Goal: Task Accomplishment & Management: Manage account settings

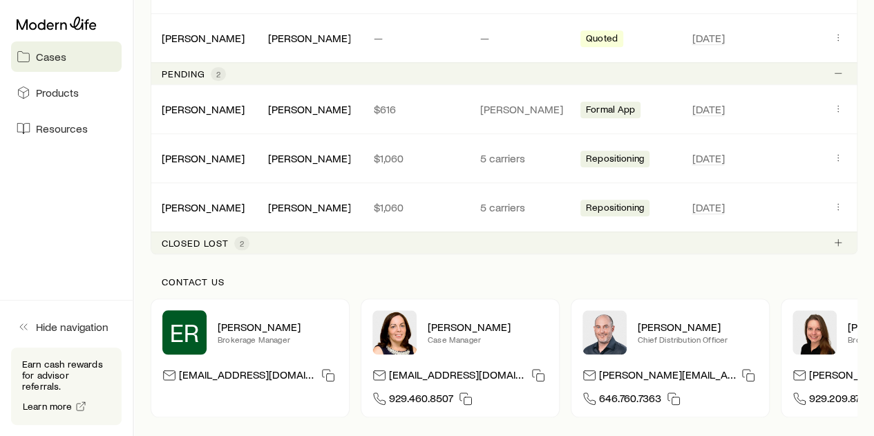
scroll to position [553, 0]
click at [770, 110] on span "[DATE]" at bounding box center [758, 108] width 133 height 17
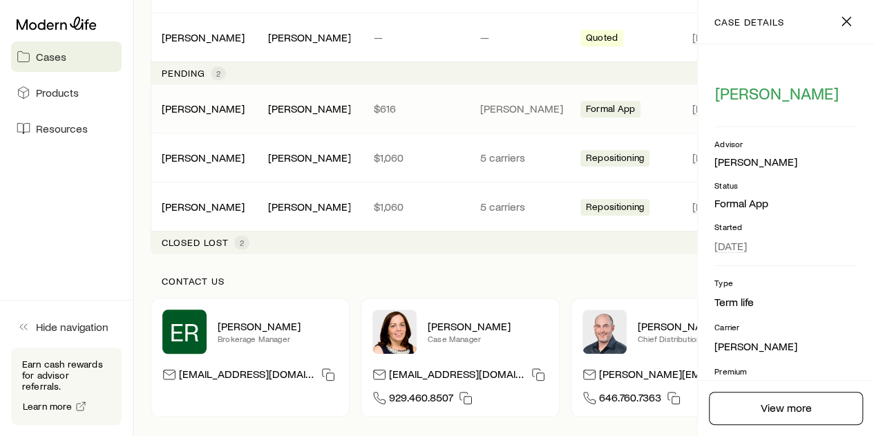
click at [376, 91] on div "[PERSON_NAME] [PERSON_NAME] $616 [PERSON_NAME] Formal App [DATE]" at bounding box center [504, 108] width 707 height 48
click at [622, 103] on span "Formal App" at bounding box center [611, 110] width 50 height 15
click at [845, 21] on line "button" at bounding box center [846, 21] width 8 height 8
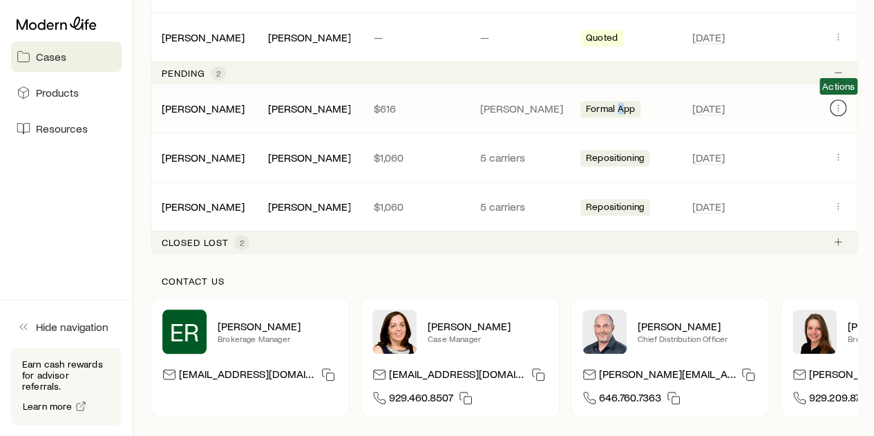
click at [839, 102] on icon "Client cases" at bounding box center [838, 107] width 11 height 11
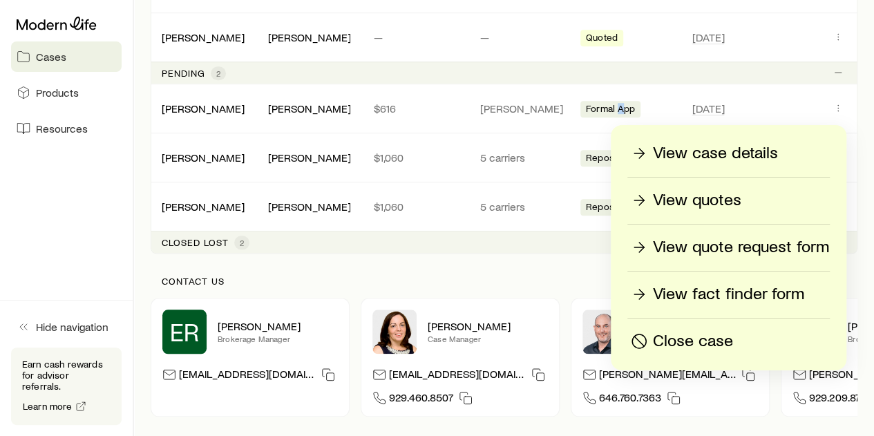
click at [772, 153] on p "View case details" at bounding box center [715, 153] width 125 height 22
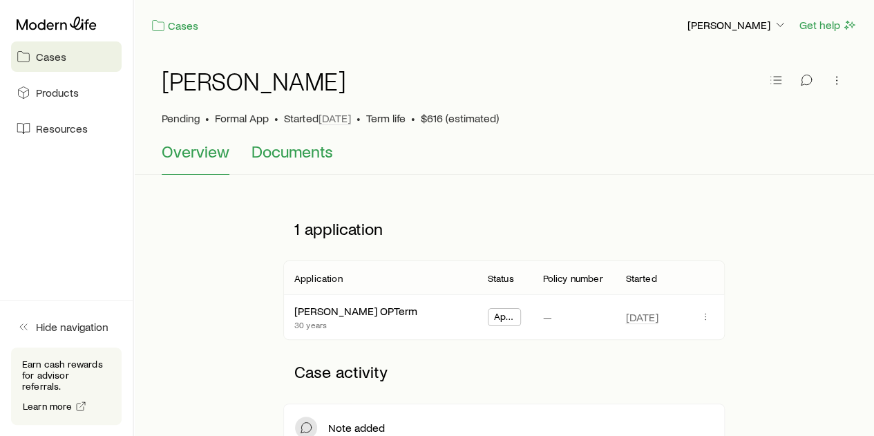
click at [263, 154] on span "Documents" at bounding box center [293, 151] width 82 height 19
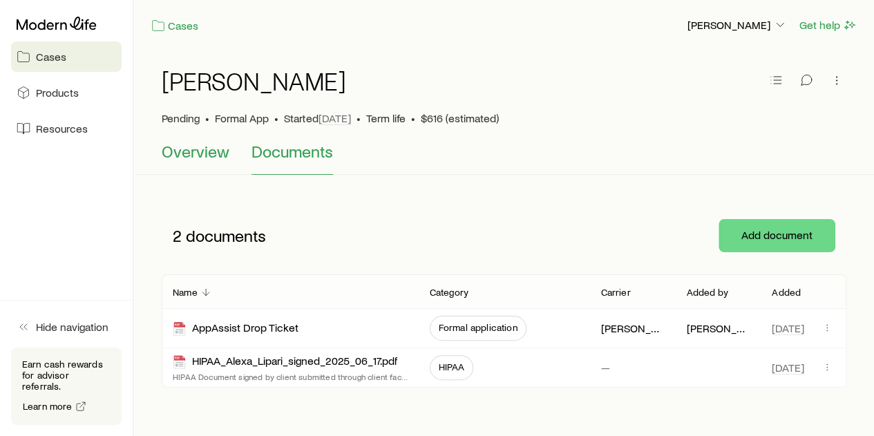
click at [179, 155] on span "Overview" at bounding box center [196, 151] width 68 height 19
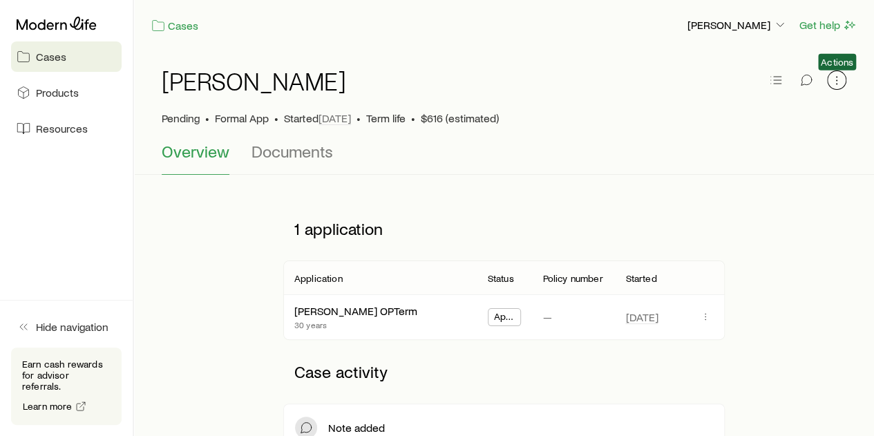
click at [831, 75] on icon "button" at bounding box center [837, 80] width 14 height 14
click at [792, 82] on div at bounding box center [806, 81] width 80 height 28
click at [785, 82] on button "button" at bounding box center [775, 79] width 19 height 19
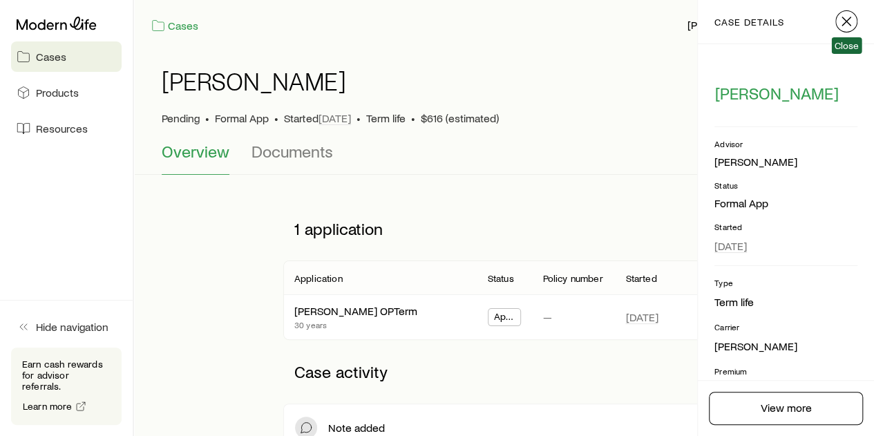
click at [840, 14] on icon "button" at bounding box center [846, 21] width 17 height 17
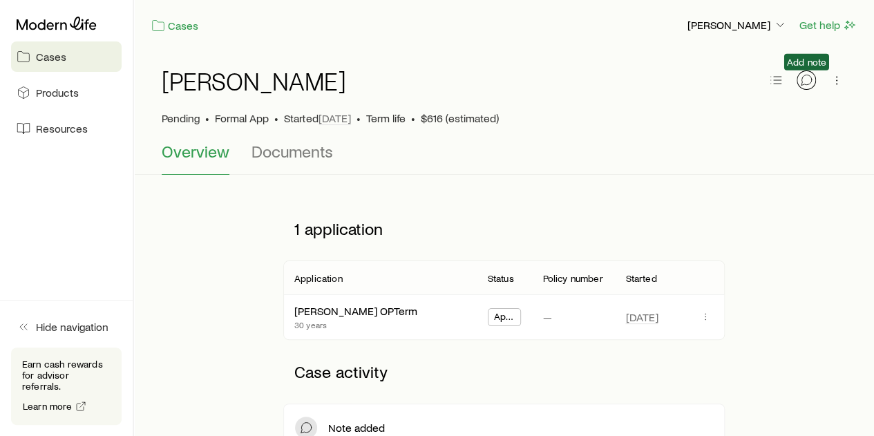
click at [800, 78] on icon "button" at bounding box center [807, 80] width 14 height 14
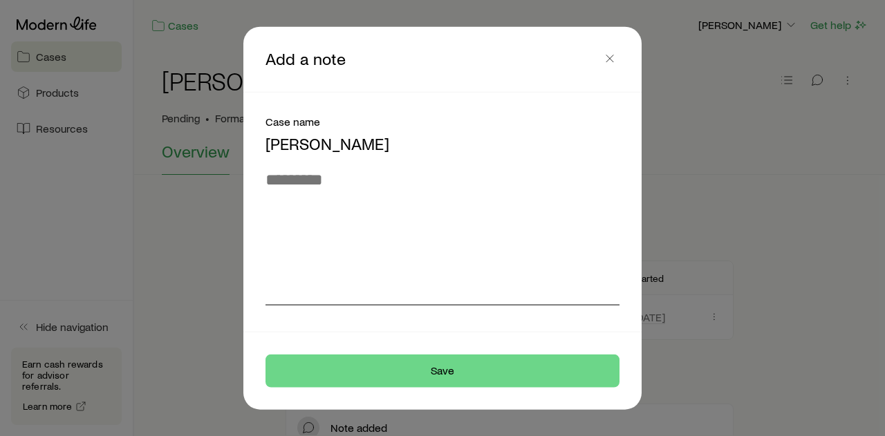
click at [383, 220] on textarea at bounding box center [442, 237] width 354 height 136
click at [612, 63] on icon "button" at bounding box center [610, 58] width 14 height 14
